Goal: Navigation & Orientation: Find specific page/section

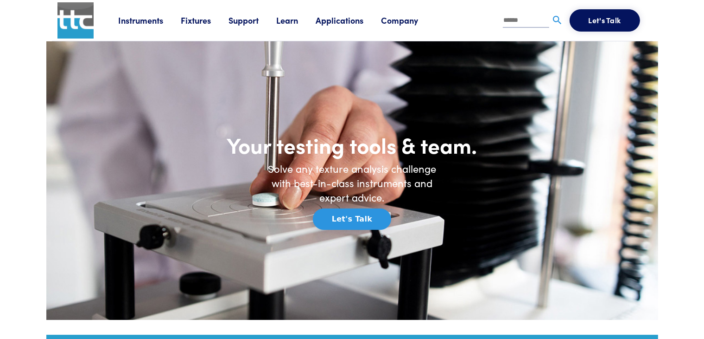
click at [151, 15] on link "Instruments" at bounding box center [150, 20] width 63 height 12
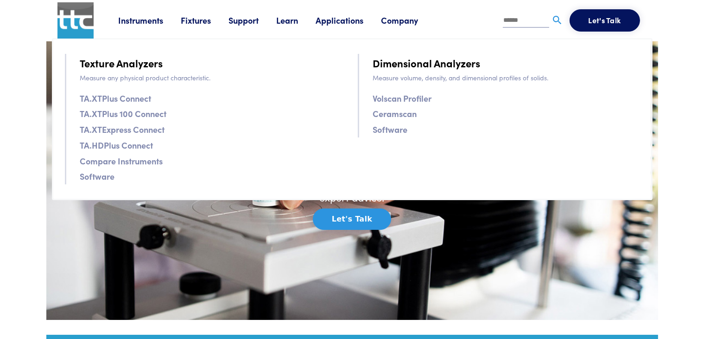
click at [182, 24] on link "Fixtures" at bounding box center [205, 20] width 48 height 12
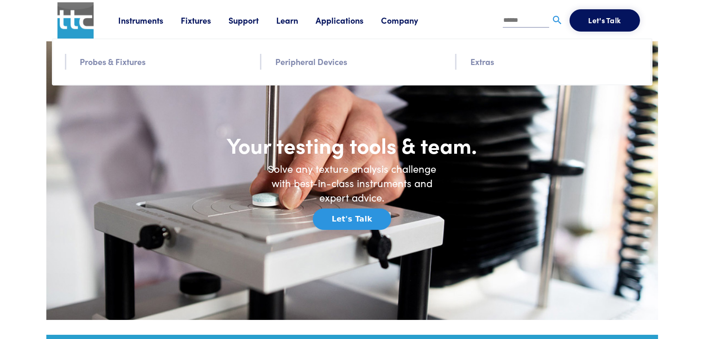
click at [119, 62] on link "Probes & Fixtures" at bounding box center [113, 61] width 66 height 13
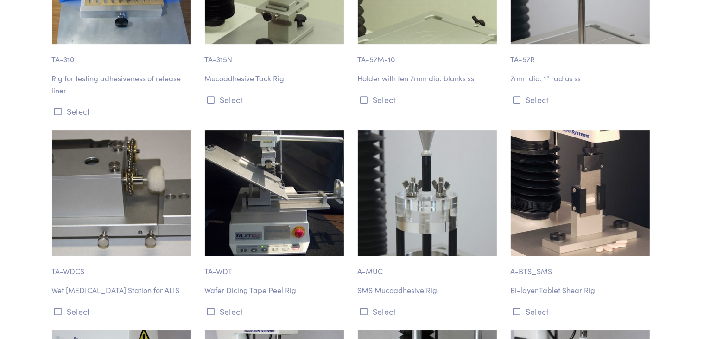
scroll to position [6552, 0]
click at [361, 307] on icon at bounding box center [364, 311] width 7 height 8
click at [429, 200] on img at bounding box center [427, 192] width 139 height 125
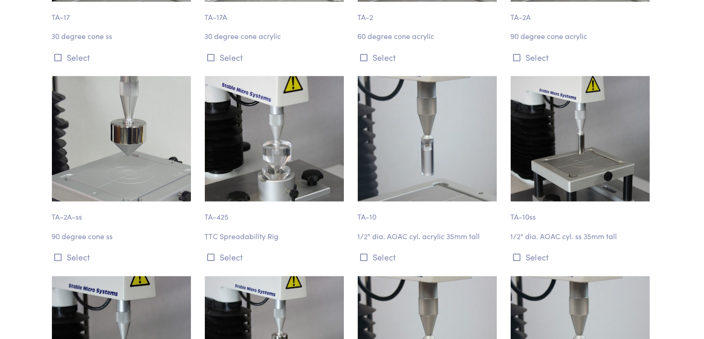
scroll to position [735, 0]
